Goal: Task Accomplishment & Management: Manage account settings

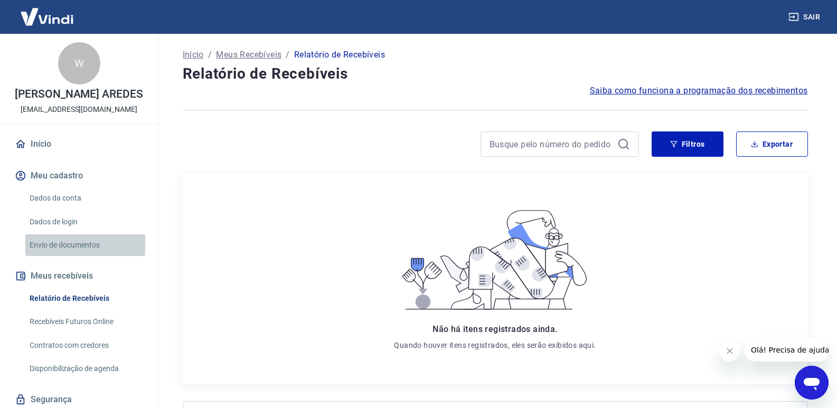
click at [90, 249] on link "Envio de documentos" at bounding box center [85, 246] width 120 height 22
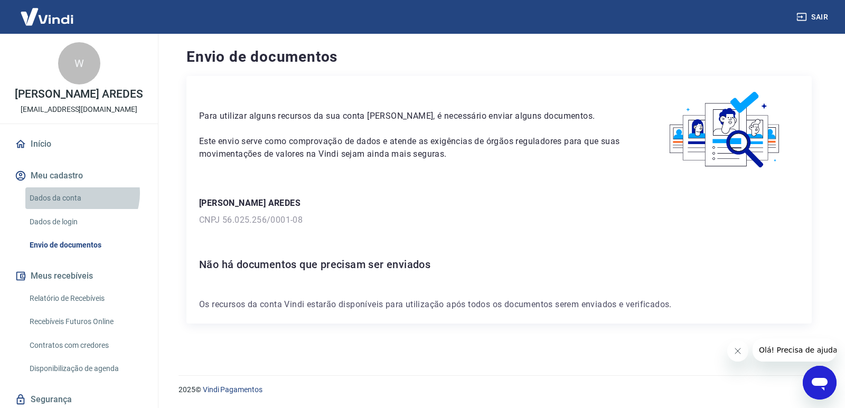
click at [79, 194] on link "Dados da conta" at bounding box center [85, 199] width 120 height 22
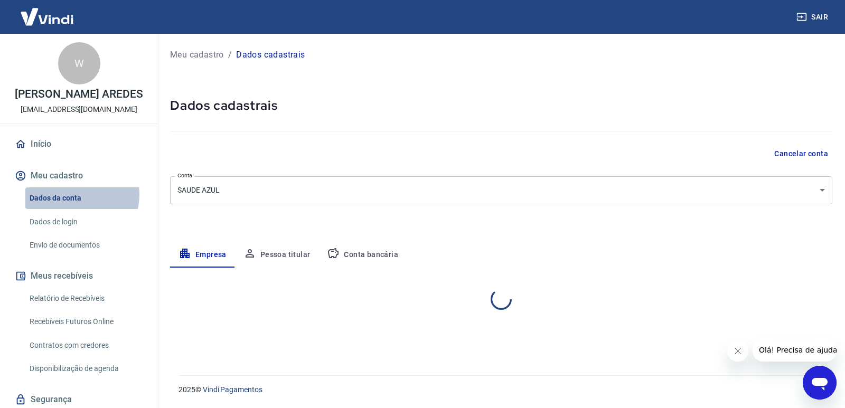
click at [78, 195] on link "Dados da conta" at bounding box center [85, 199] width 120 height 22
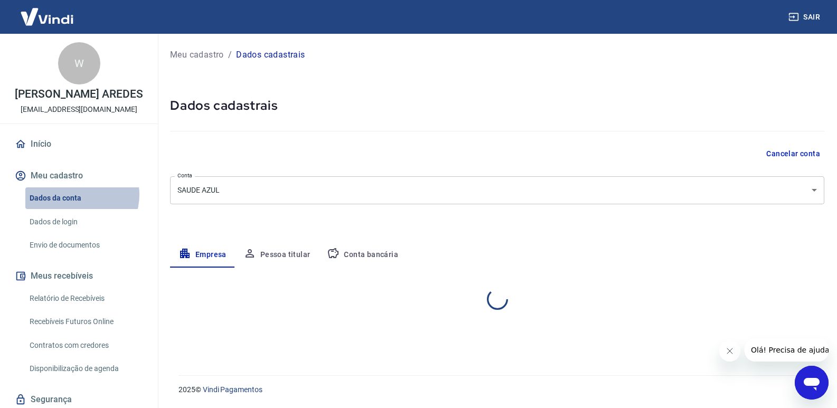
select select "MG"
select select "business"
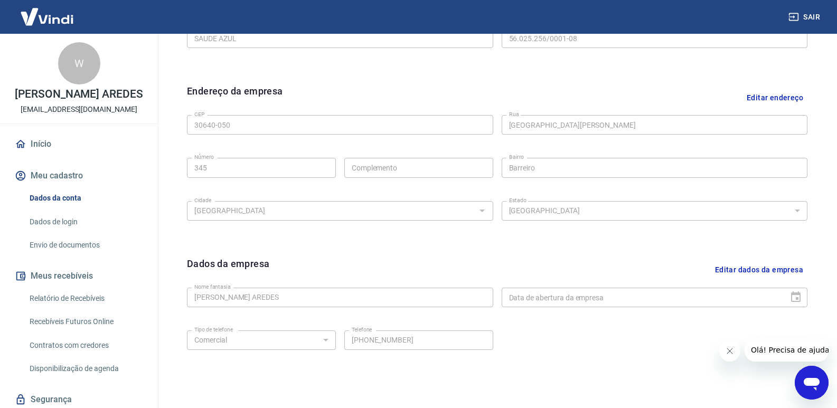
scroll to position [353, 0]
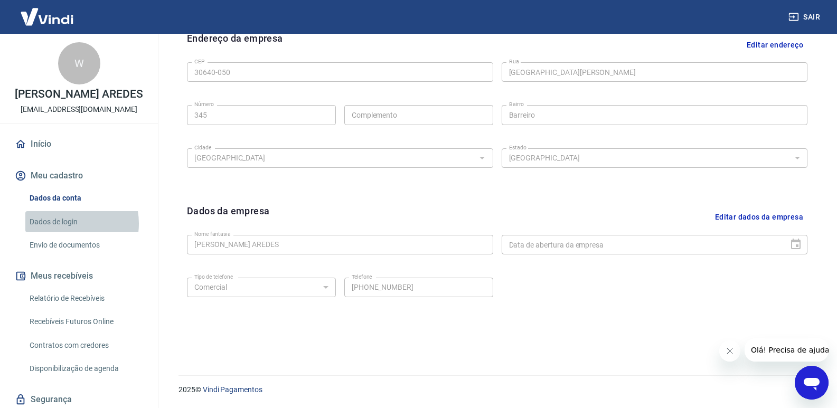
click at [67, 223] on link "Dados de login" at bounding box center [85, 222] width 120 height 22
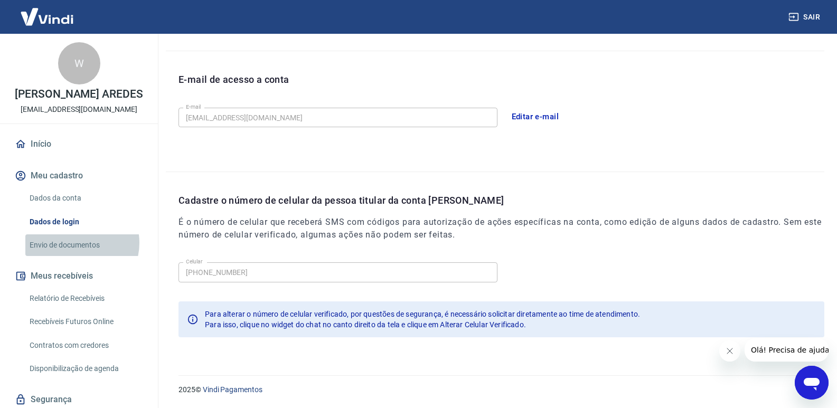
click at [77, 243] on link "Envio de documentos" at bounding box center [85, 246] width 120 height 22
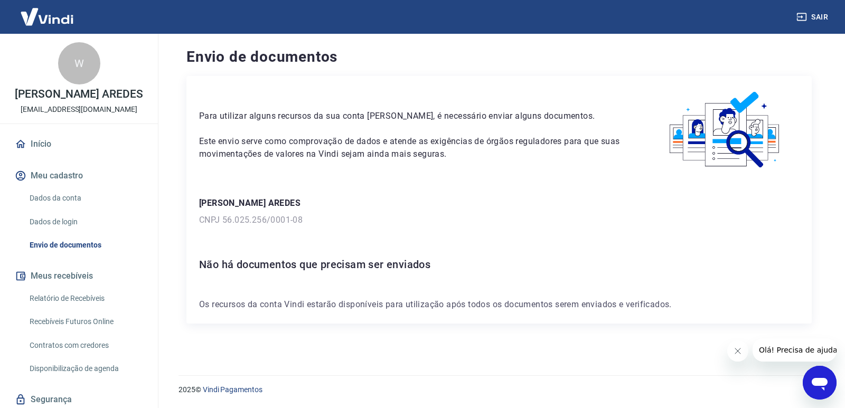
click at [69, 298] on link "Relatório de Recebíveis" at bounding box center [85, 299] width 120 height 22
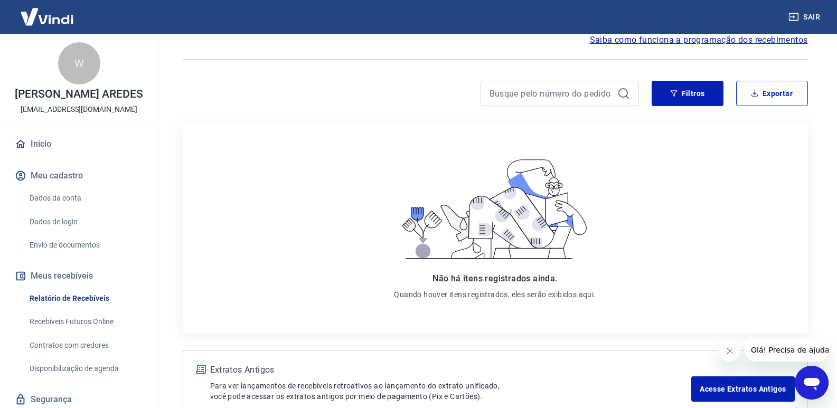
scroll to position [116, 0]
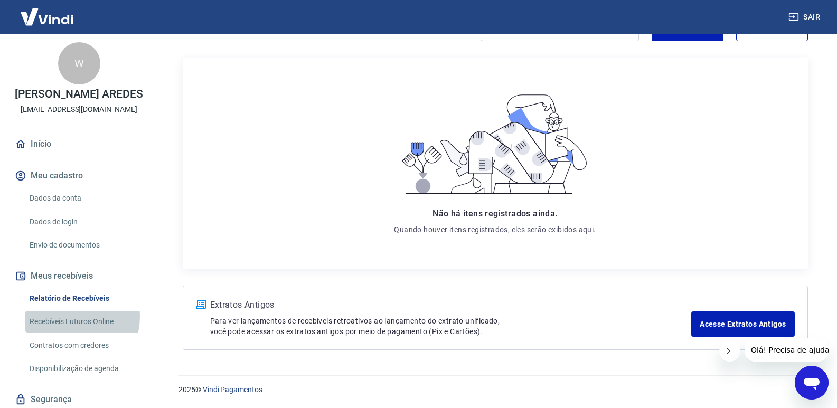
click at [71, 319] on link "Recebíveis Futuros Online" at bounding box center [85, 322] width 120 height 22
click at [78, 344] on link "Contratos com credores" at bounding box center [85, 346] width 120 height 22
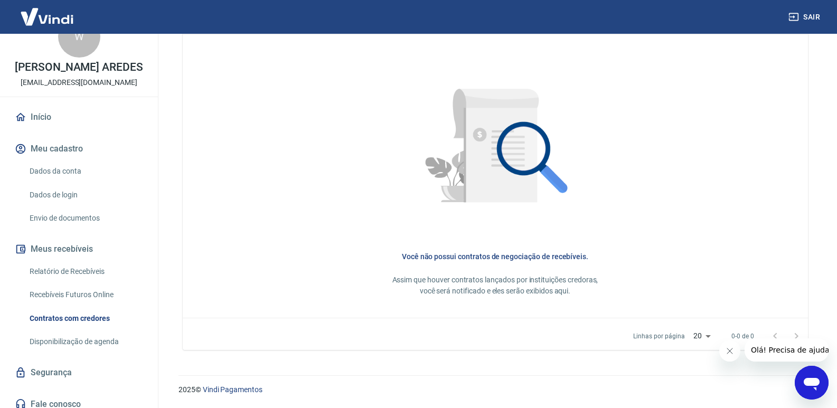
scroll to position [35, 0]
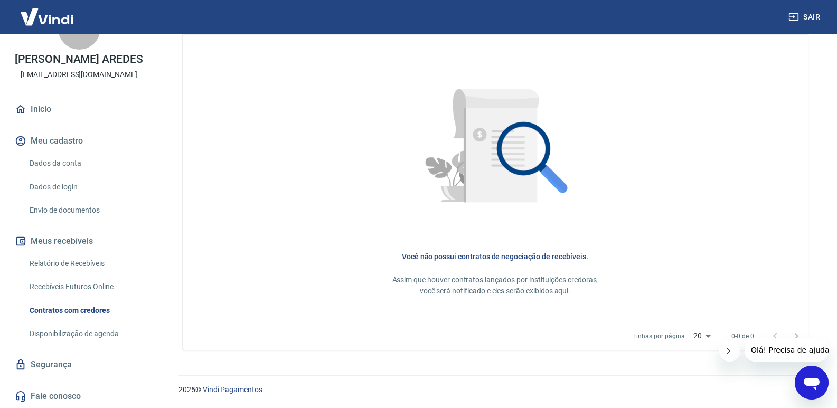
click at [80, 334] on link "Disponibilização de agenda" at bounding box center [85, 334] width 120 height 22
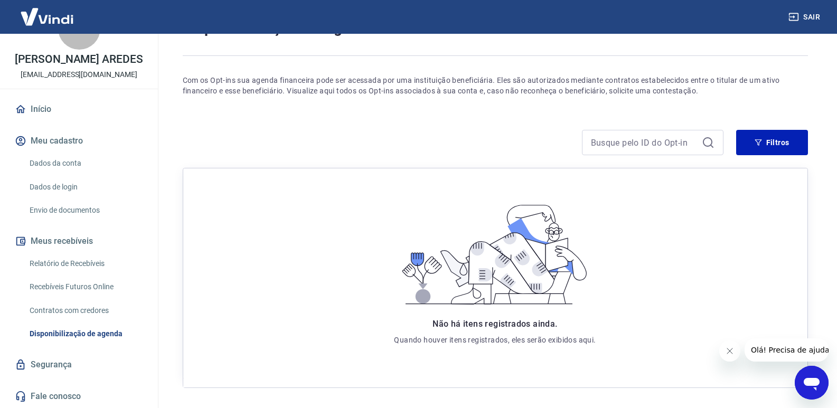
scroll to position [101, 0]
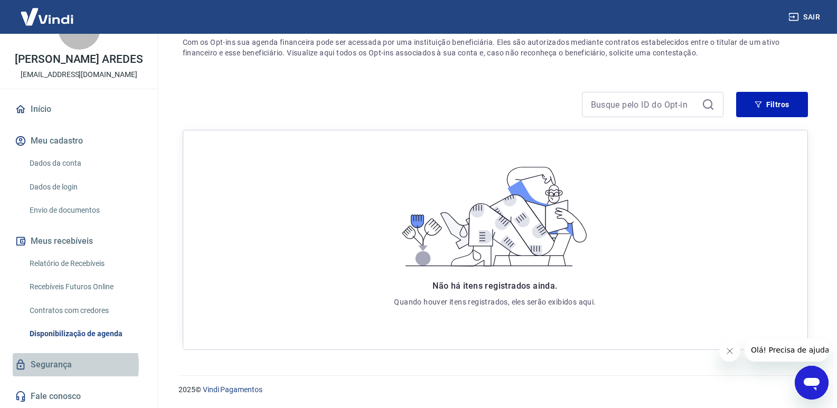
click at [50, 366] on link "Segurança" at bounding box center [79, 364] width 133 height 23
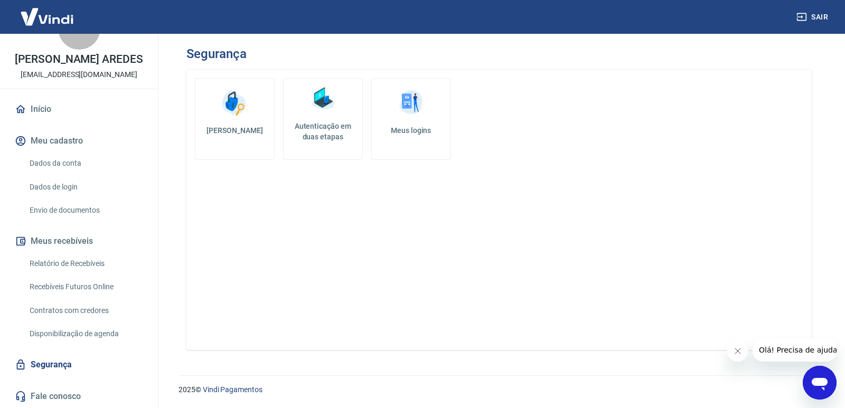
click at [835, 388] on div "Abrir janela de mensagens" at bounding box center [820, 383] width 32 height 32
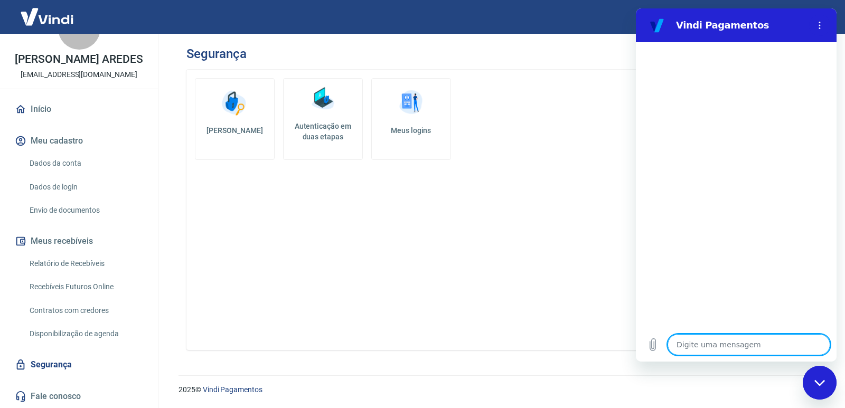
drag, startPoint x: 668, startPoint y: 348, endPoint x: 704, endPoint y: 344, distance: 35.6
click at [669, 348] on textarea at bounding box center [749, 344] width 163 height 21
click at [710, 344] on textarea at bounding box center [749, 344] width 163 height 21
click at [719, 357] on div "Digite uma mensagem x" at bounding box center [736, 345] width 201 height 34
click at [718, 347] on textarea at bounding box center [749, 344] width 163 height 21
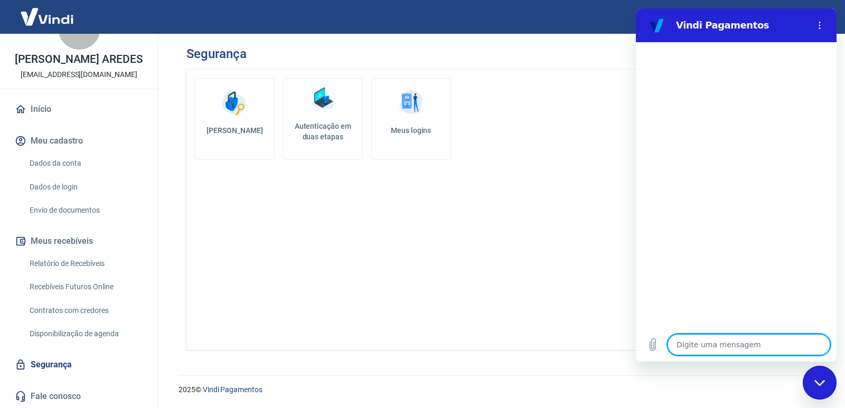
type textarea "o"
type textarea "x"
type textarea "oi"
type textarea "x"
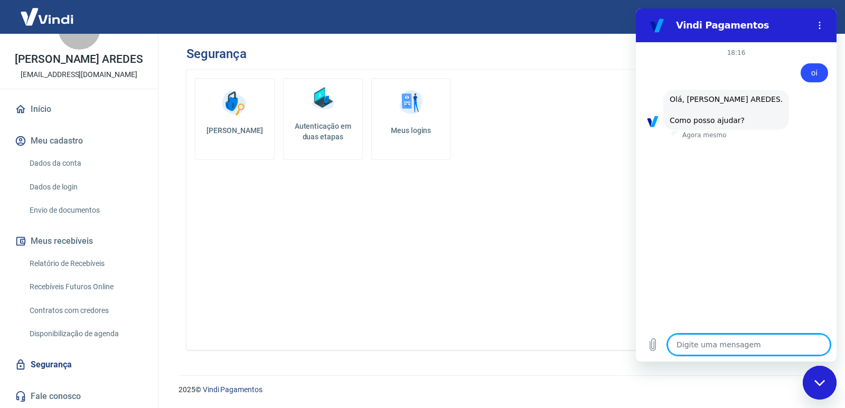
scroll to position [33, 0]
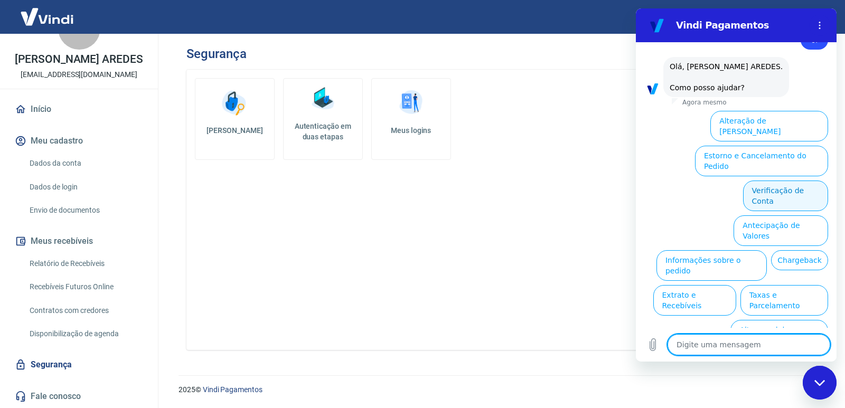
click at [783, 181] on button "Verificação de Conta" at bounding box center [785, 196] width 85 height 31
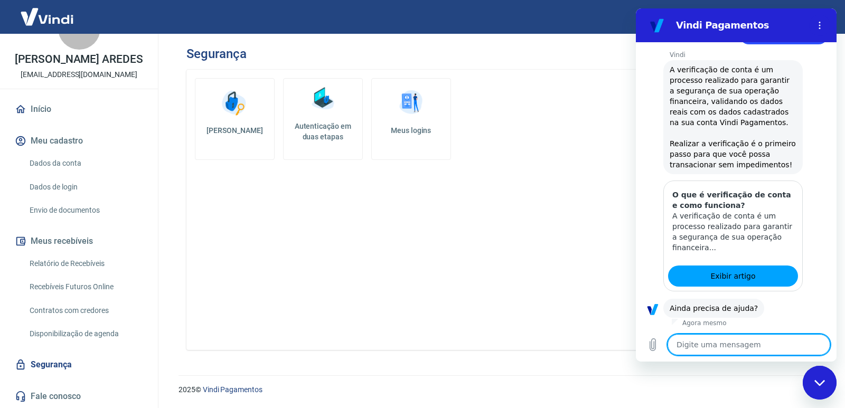
scroll to position [137, 0]
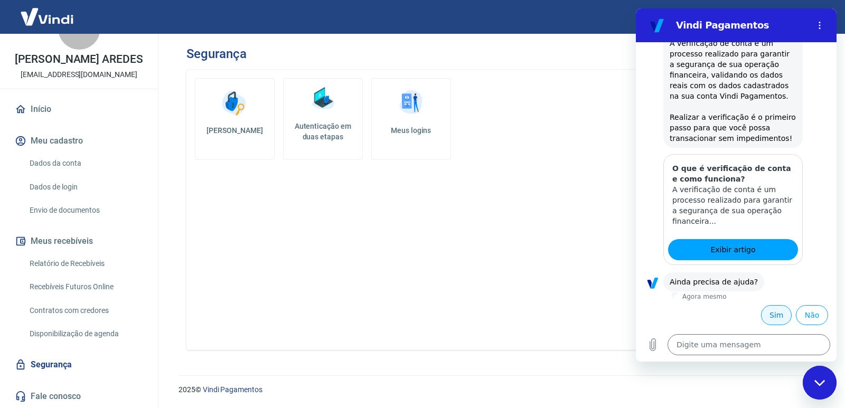
click at [769, 315] on button "Sim" at bounding box center [776, 315] width 31 height 20
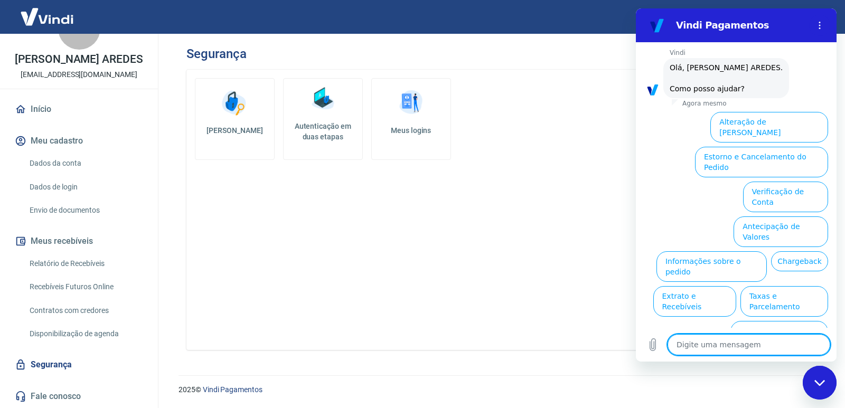
scroll to position [413, 0]
click at [796, 181] on button "Verificação de Conta" at bounding box center [785, 196] width 85 height 31
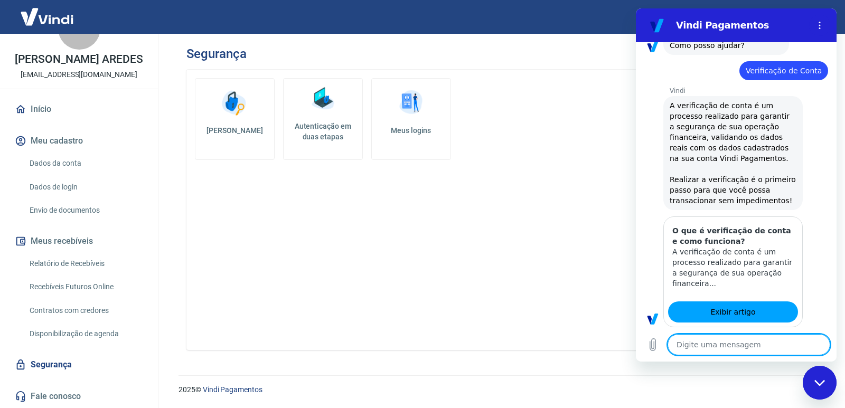
type textarea "x"
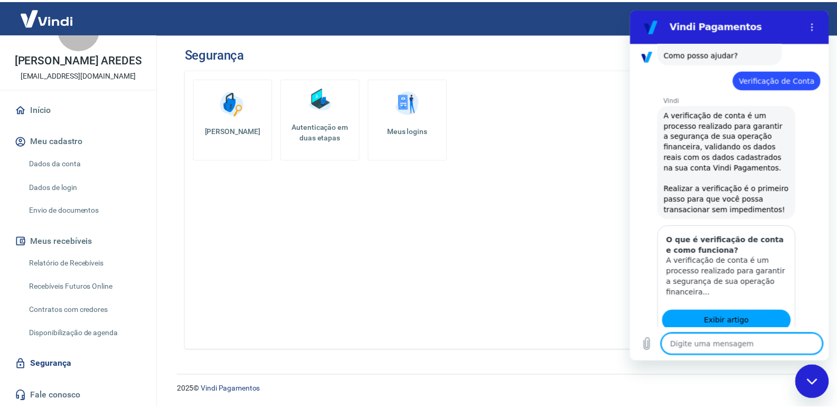
scroll to position [465, 0]
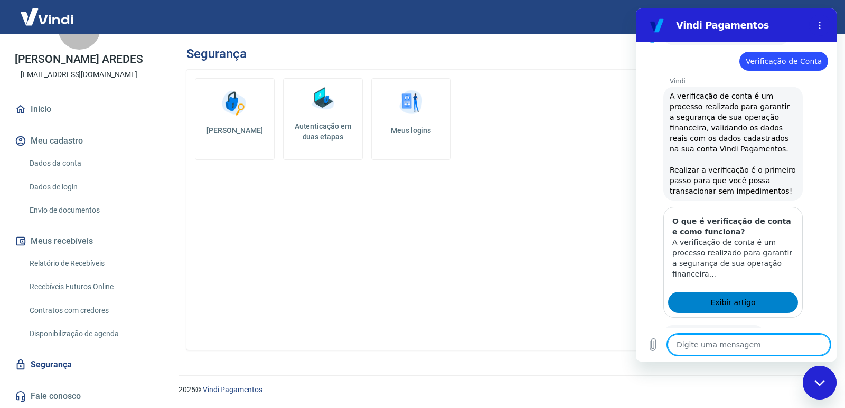
click at [717, 306] on span "Exibir artigo" at bounding box center [732, 302] width 45 height 13
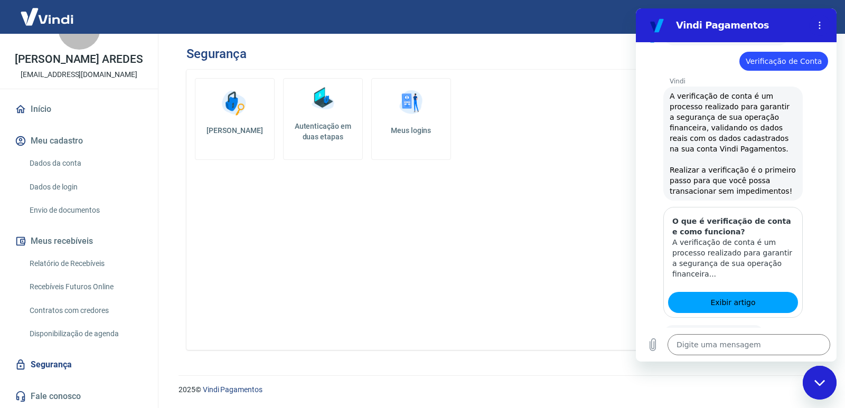
click at [49, 111] on link "Início" at bounding box center [79, 109] width 133 height 23
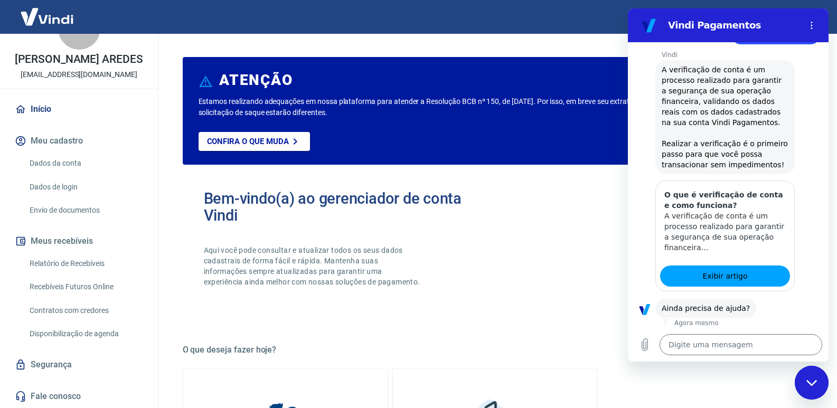
scroll to position [518, 0]
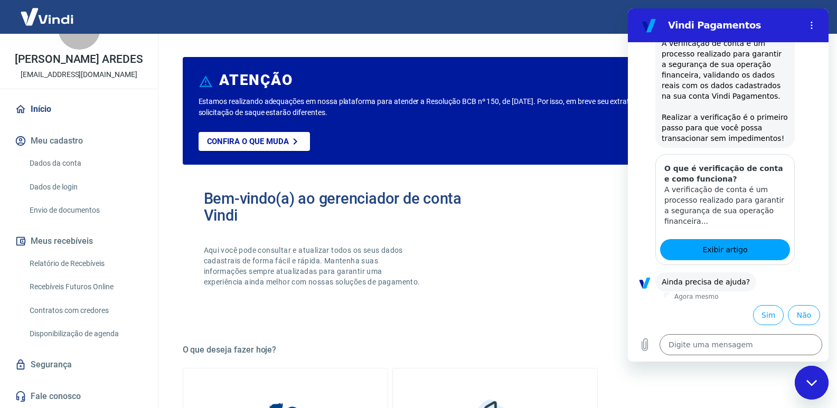
click at [484, 190] on div "Bem-vindo(a) ao gerenciador de conta Vindi Aqui você pode consultar e atualizar…" at bounding box center [495, 248] width 625 height 151
click at [58, 163] on link "Dados da conta" at bounding box center [85, 164] width 120 height 22
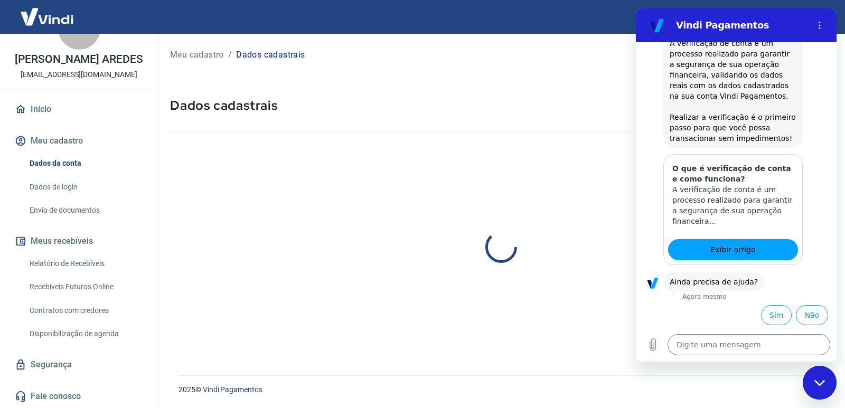
select select "MG"
select select "business"
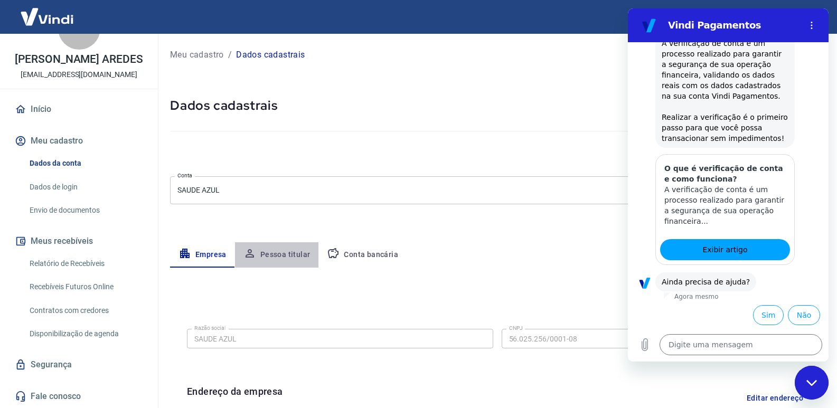
drag, startPoint x: 284, startPoint y: 253, endPoint x: 295, endPoint y: 255, distance: 11.2
click at [284, 253] on button "Pessoa titular" at bounding box center [277, 254] width 84 height 25
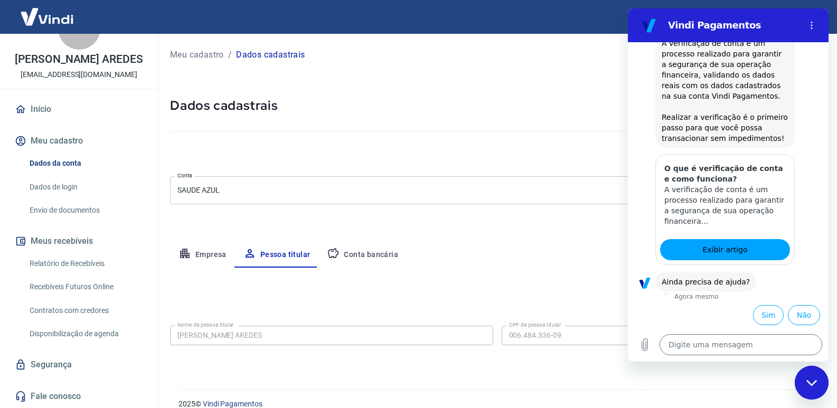
click at [363, 253] on button "Conta bancária" at bounding box center [363, 254] width 88 height 25
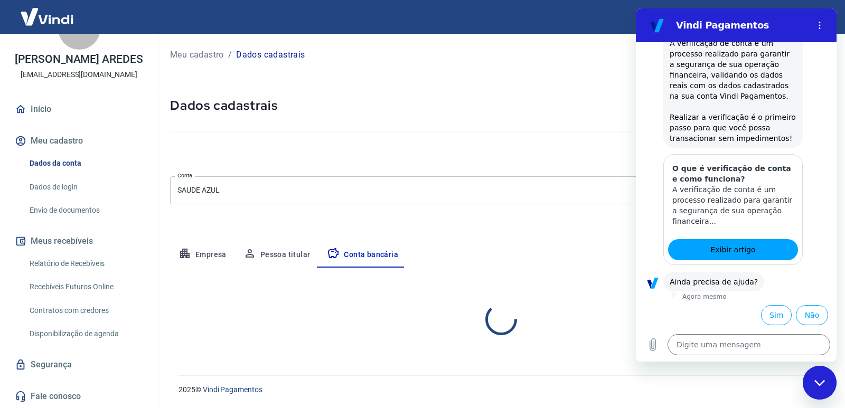
select select "1"
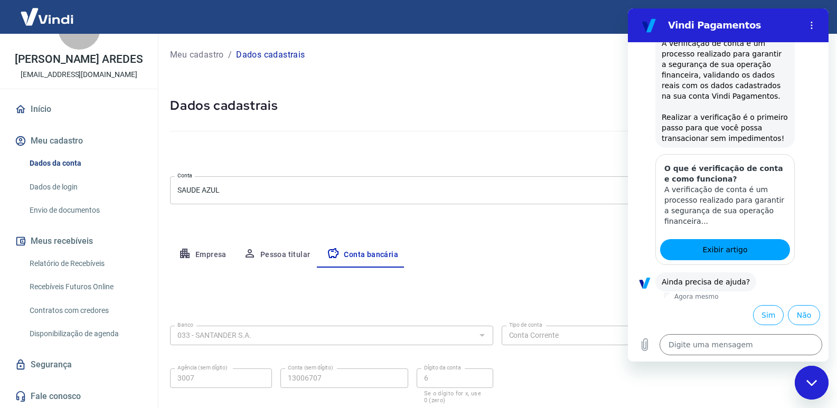
click at [52, 102] on link "Início" at bounding box center [79, 109] width 133 height 23
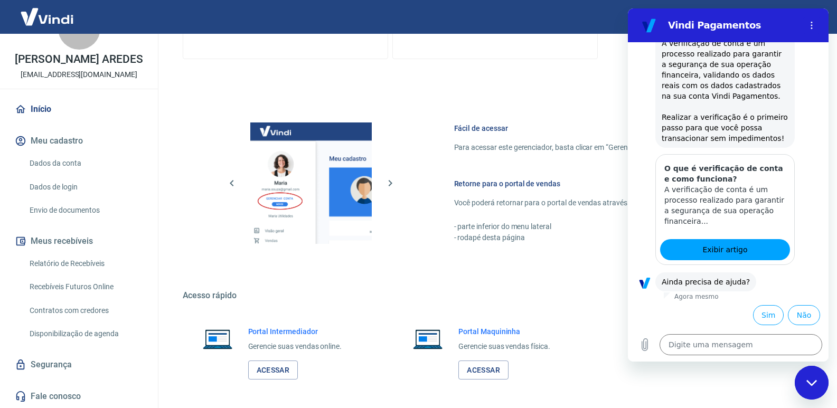
scroll to position [525, 0]
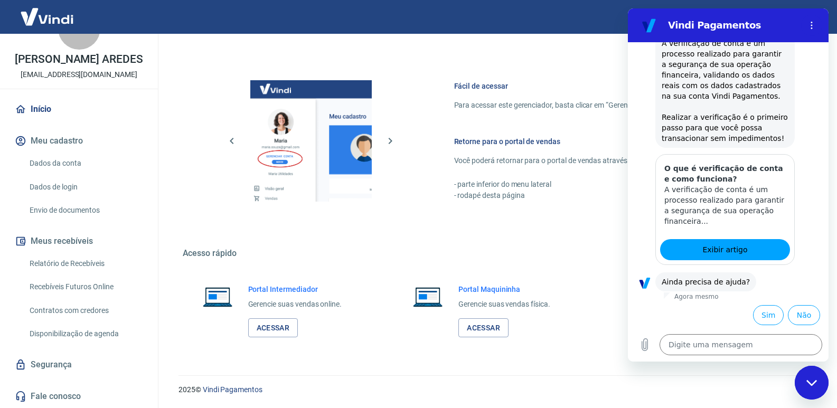
click at [587, 339] on div "Portal Maquininha Gerencie suas vendas física. Acessar" at bounding box center [495, 311] width 204 height 79
click at [100, 163] on link "Dados da conta" at bounding box center [85, 164] width 120 height 22
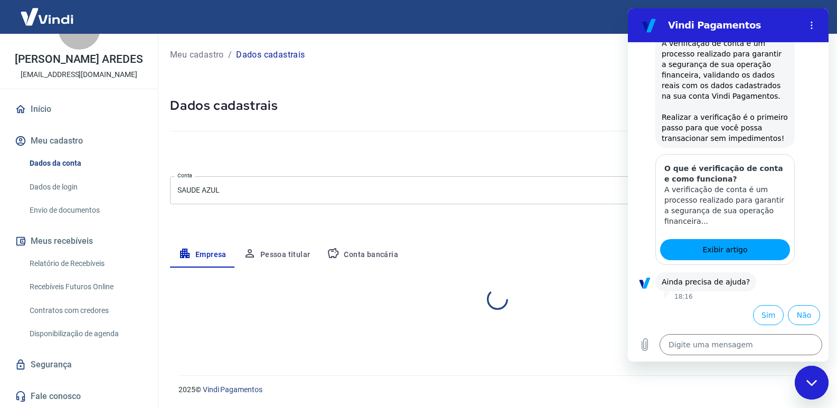
select select "MG"
select select "business"
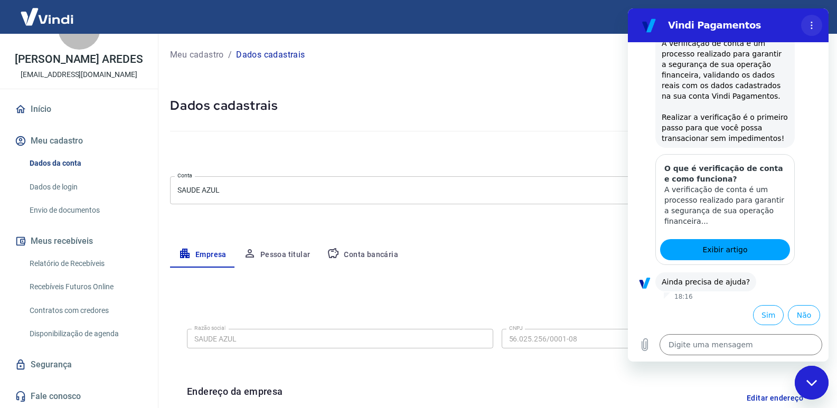
click at [812, 28] on icon "Menu de opções" at bounding box center [812, 25] width 8 height 8
click at [575, 71] on div "Meu cadastro / Dados cadastrais Dados cadastrais Cancelar conta Conta SAUDE AZU…" at bounding box center [497, 375] width 680 height 682
click at [64, 188] on link "Dados de login" at bounding box center [85, 187] width 120 height 22
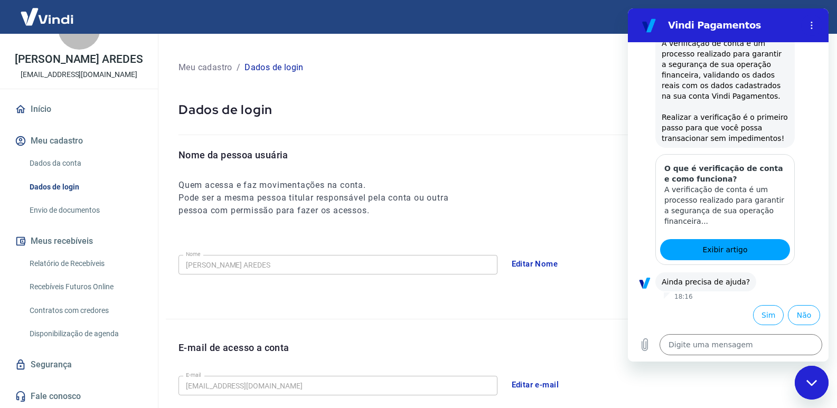
drag, startPoint x: 69, startPoint y: 214, endPoint x: 102, endPoint y: 128, distance: 92.5
click at [108, 116] on link "Início" at bounding box center [79, 109] width 133 height 23
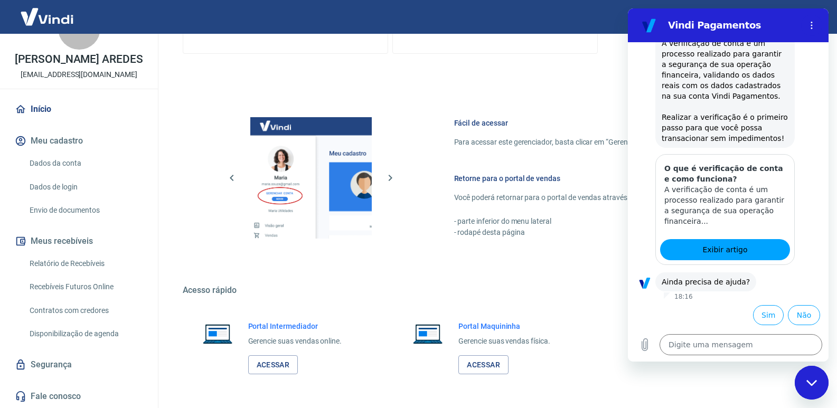
scroll to position [525, 0]
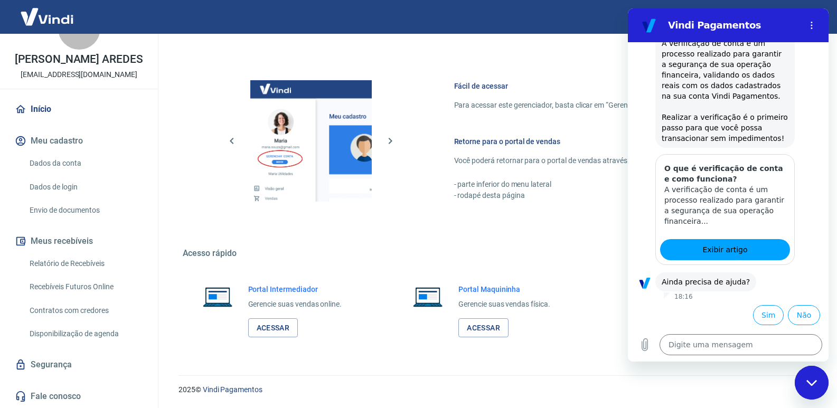
click at [58, 360] on link "Segurança" at bounding box center [79, 364] width 133 height 23
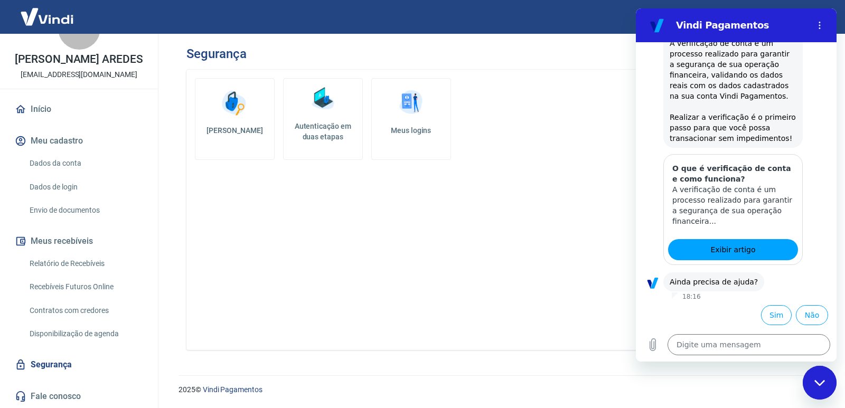
drag, startPoint x: 71, startPoint y: 260, endPoint x: 70, endPoint y: 284, distance: 24.3
click at [71, 261] on link "Relatório de Recebíveis" at bounding box center [85, 264] width 120 height 22
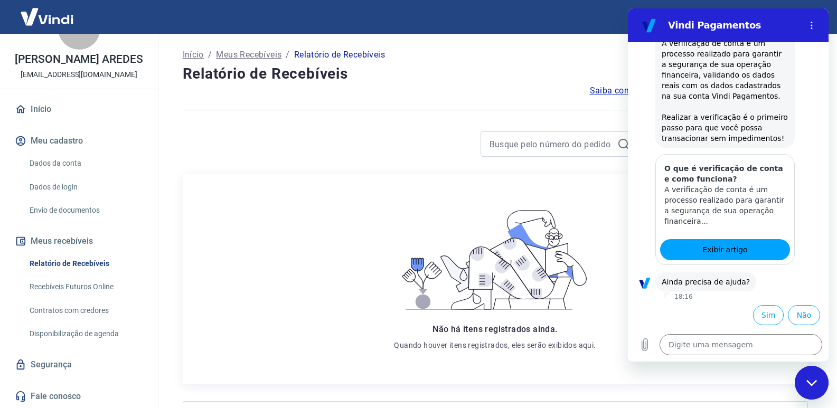
click at [70, 287] on link "Recebíveis Futuros Online" at bounding box center [85, 287] width 120 height 22
click at [38, 106] on link "Início" at bounding box center [79, 109] width 133 height 23
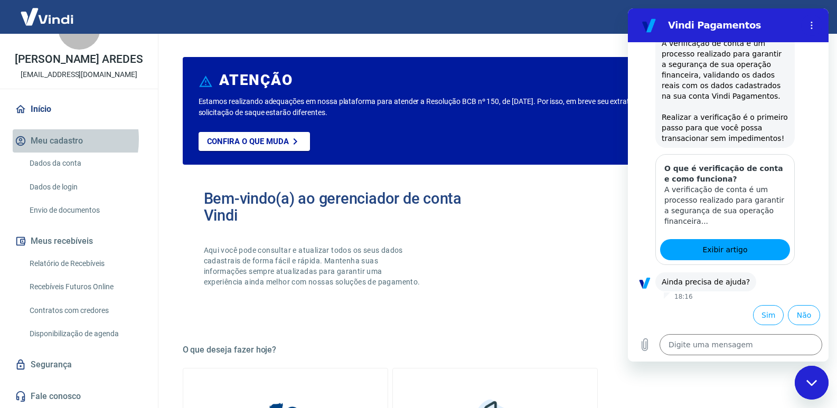
click at [47, 140] on button "Meu cadastro" at bounding box center [79, 140] width 133 height 23
click at [86, 209] on link "Envio de documentos" at bounding box center [85, 211] width 120 height 22
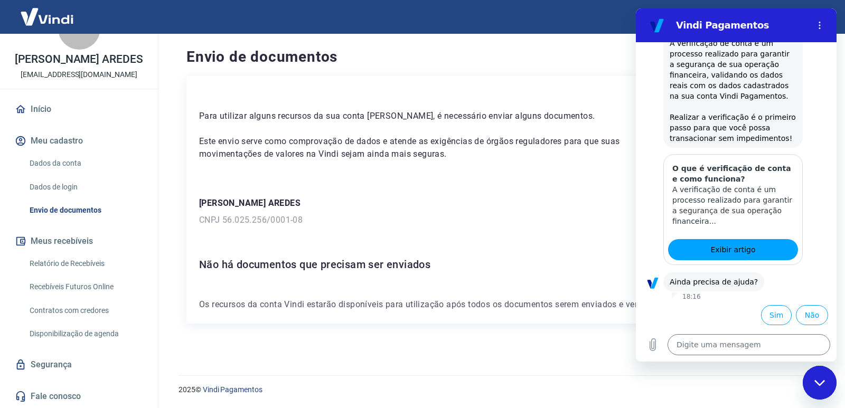
click at [825, 385] on icon "Fechar janela de mensagens" at bounding box center [820, 383] width 11 height 7
type textarea "x"
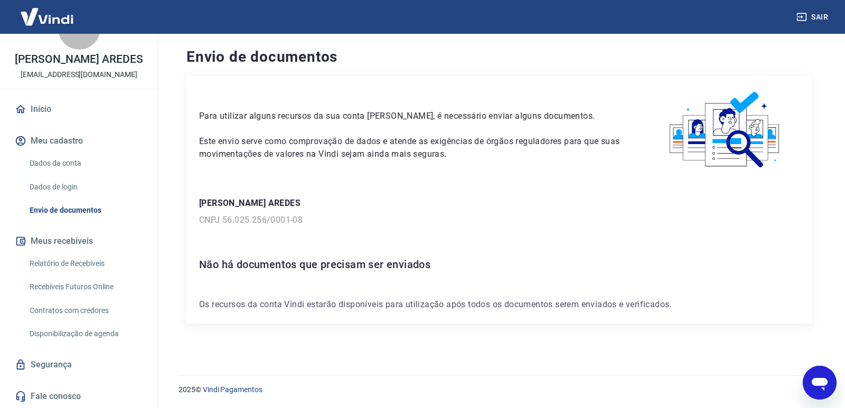
click at [64, 185] on link "Dados de login" at bounding box center [85, 187] width 120 height 22
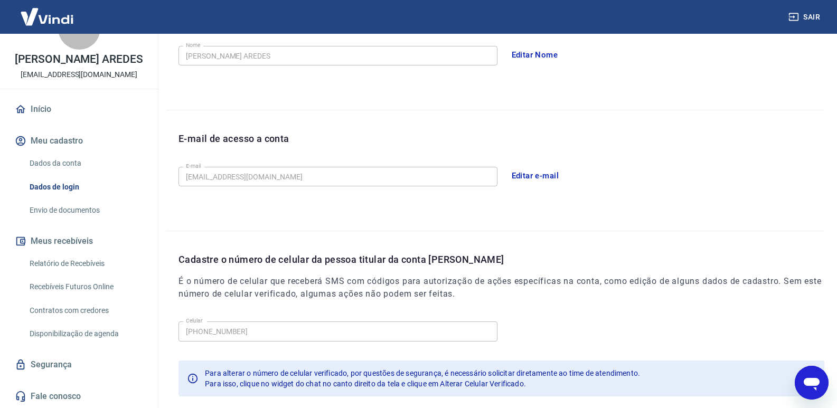
scroll to position [268, 0]
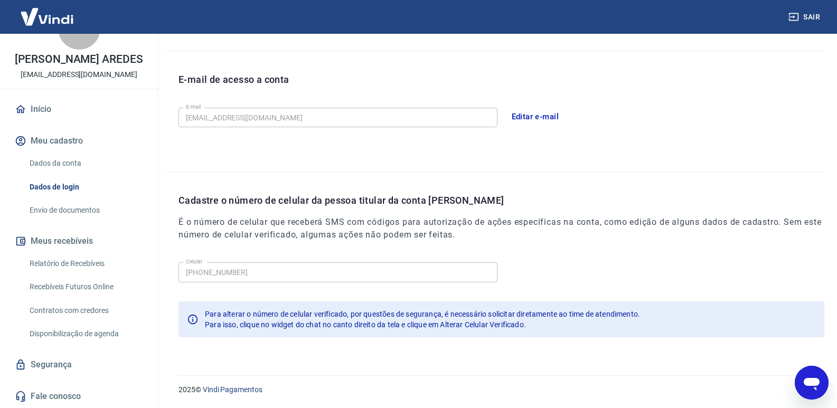
click at [66, 160] on link "Dados da conta" at bounding box center [85, 164] width 120 height 22
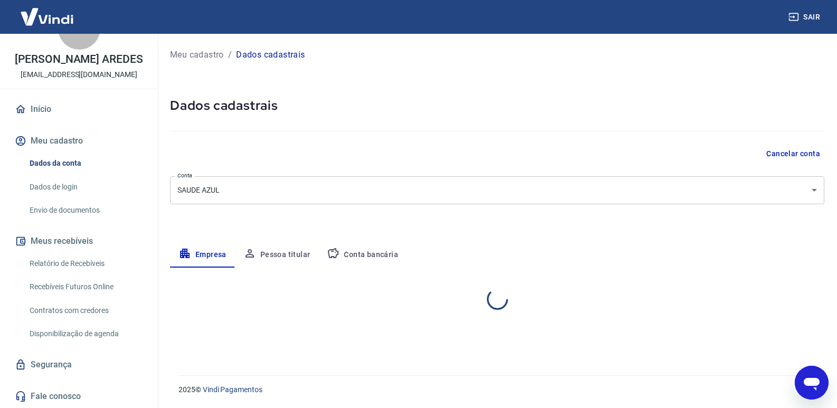
select select "MG"
select select "business"
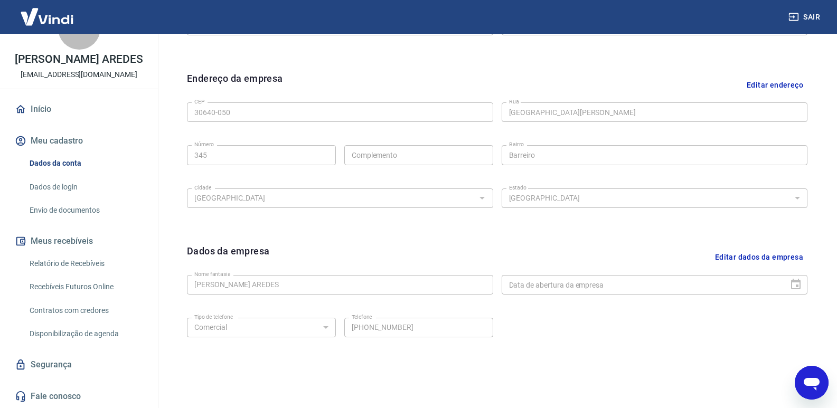
scroll to position [353, 0]
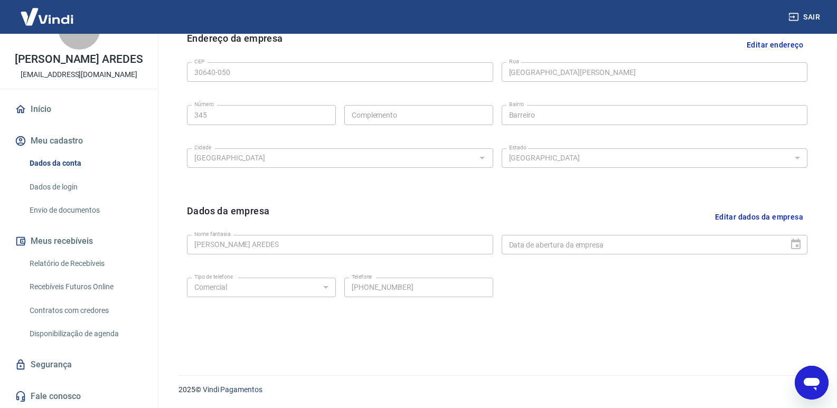
click at [46, 403] on link "Fale conosco" at bounding box center [79, 396] width 133 height 23
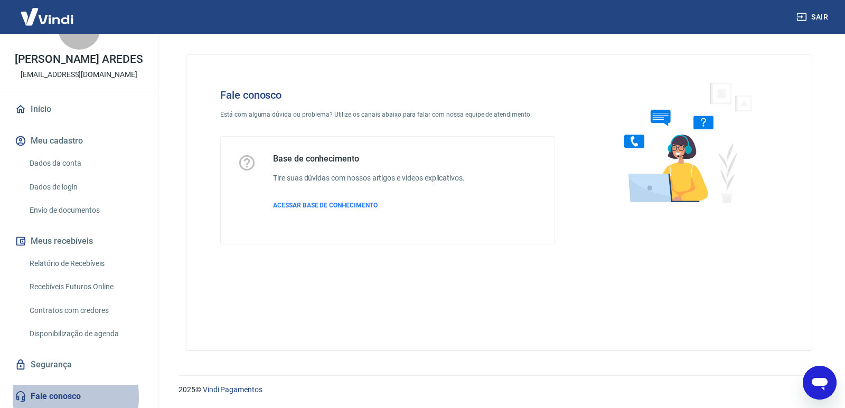
click at [52, 397] on link "Fale conosco" at bounding box center [79, 396] width 133 height 23
click at [312, 208] on span "ACESSAR BASE DE CONHECIMENTO" at bounding box center [325, 205] width 105 height 7
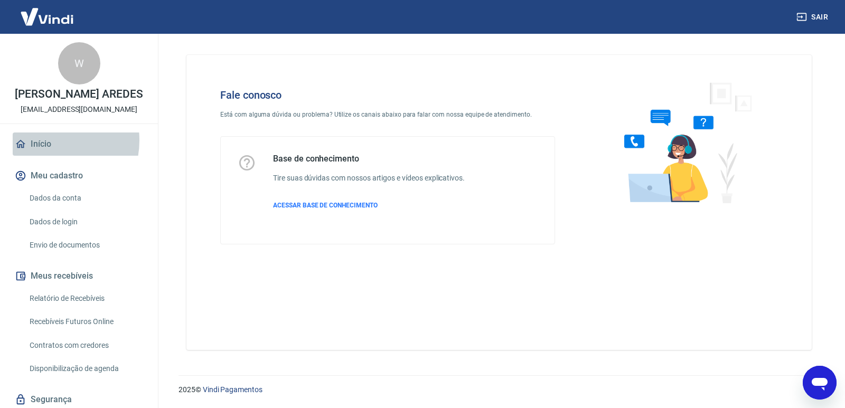
click at [50, 141] on link "Início" at bounding box center [79, 144] width 133 height 23
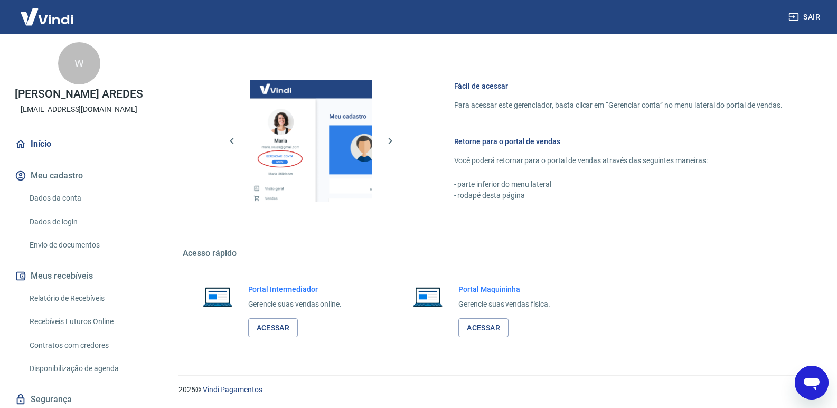
scroll to position [35, 0]
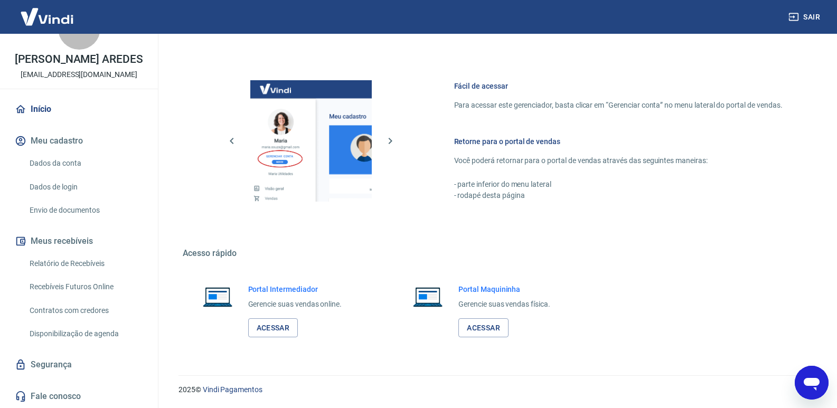
click at [90, 267] on link "Relatório de Recebíveis" at bounding box center [85, 264] width 120 height 22
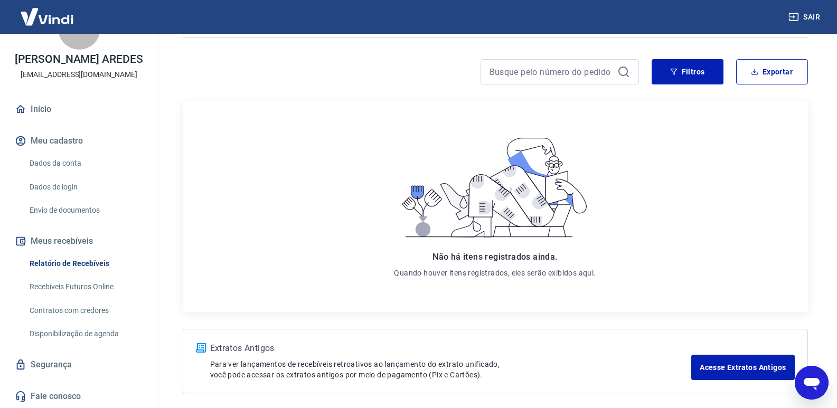
scroll to position [116, 0]
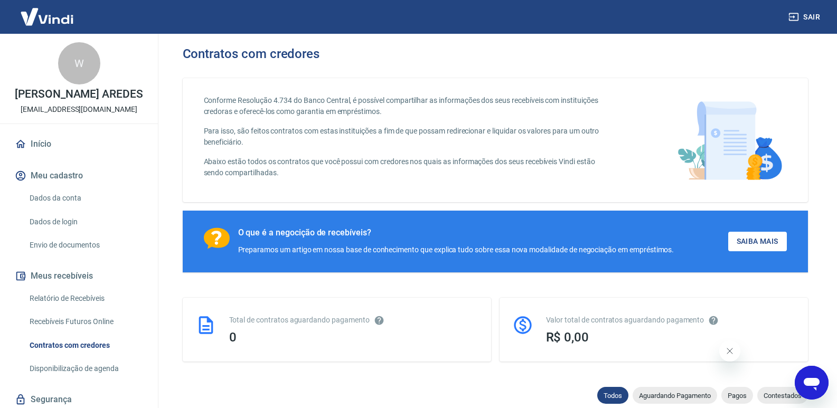
click at [48, 149] on link "Início" at bounding box center [79, 144] width 133 height 23
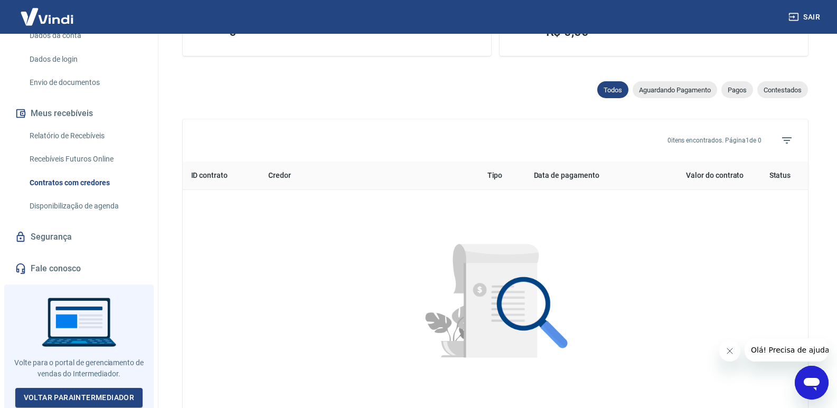
scroll to position [370, 0]
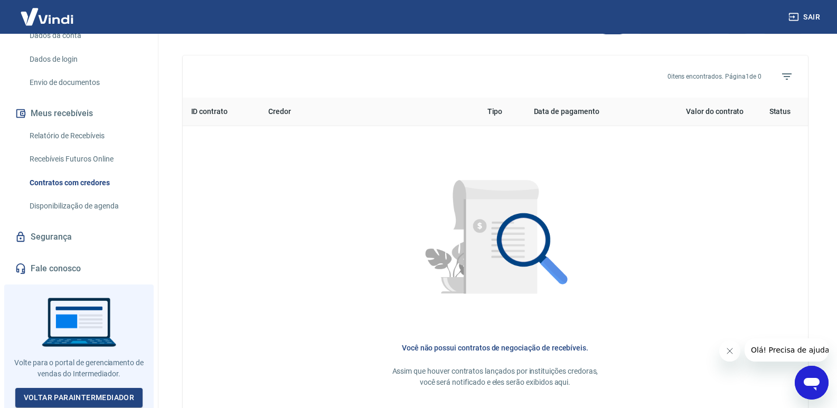
click at [53, 233] on link "Segurança" at bounding box center [79, 237] width 133 height 23
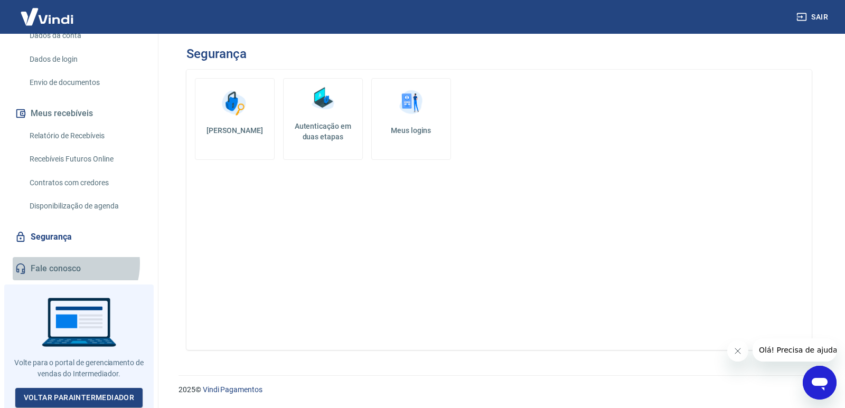
click at [67, 263] on link "Fale conosco" at bounding box center [79, 268] width 133 height 23
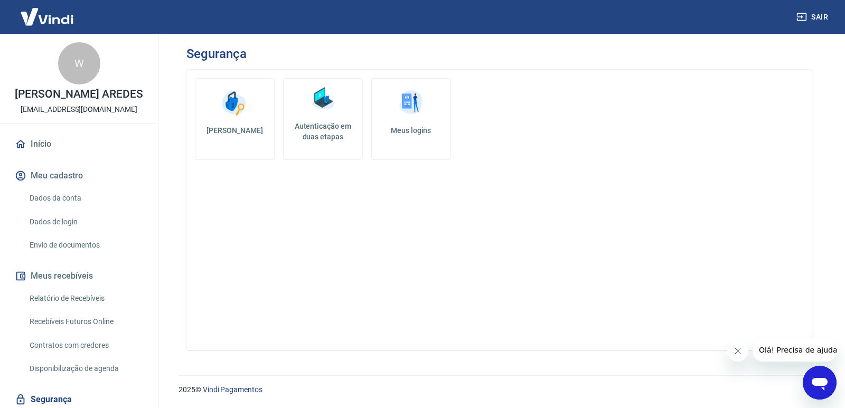
click at [108, 243] on link "Envio de documentos" at bounding box center [85, 246] width 120 height 22
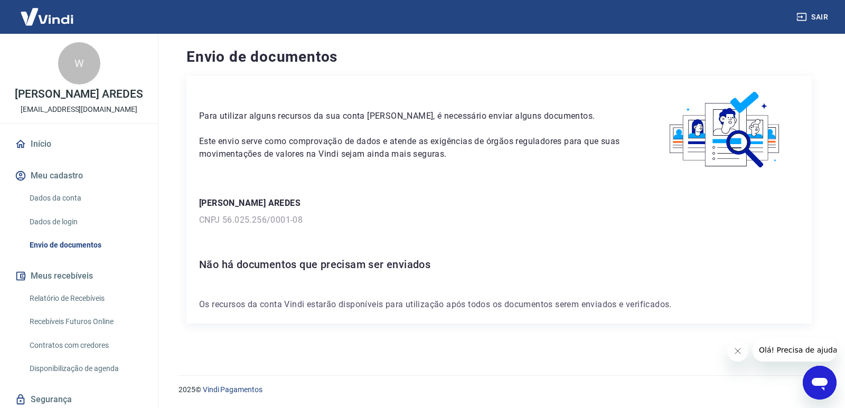
click at [733, 356] on button "Fechar mensagem da empresa" at bounding box center [737, 351] width 21 height 21
click at [89, 347] on link "Contratos com credores" at bounding box center [85, 346] width 120 height 22
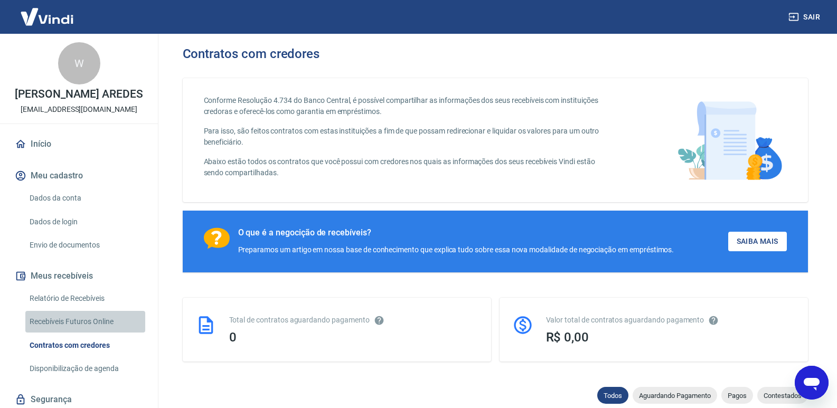
click at [88, 320] on link "Recebíveis Futuros Online" at bounding box center [85, 322] width 120 height 22
